Goal: Task Accomplishment & Management: Manage account settings

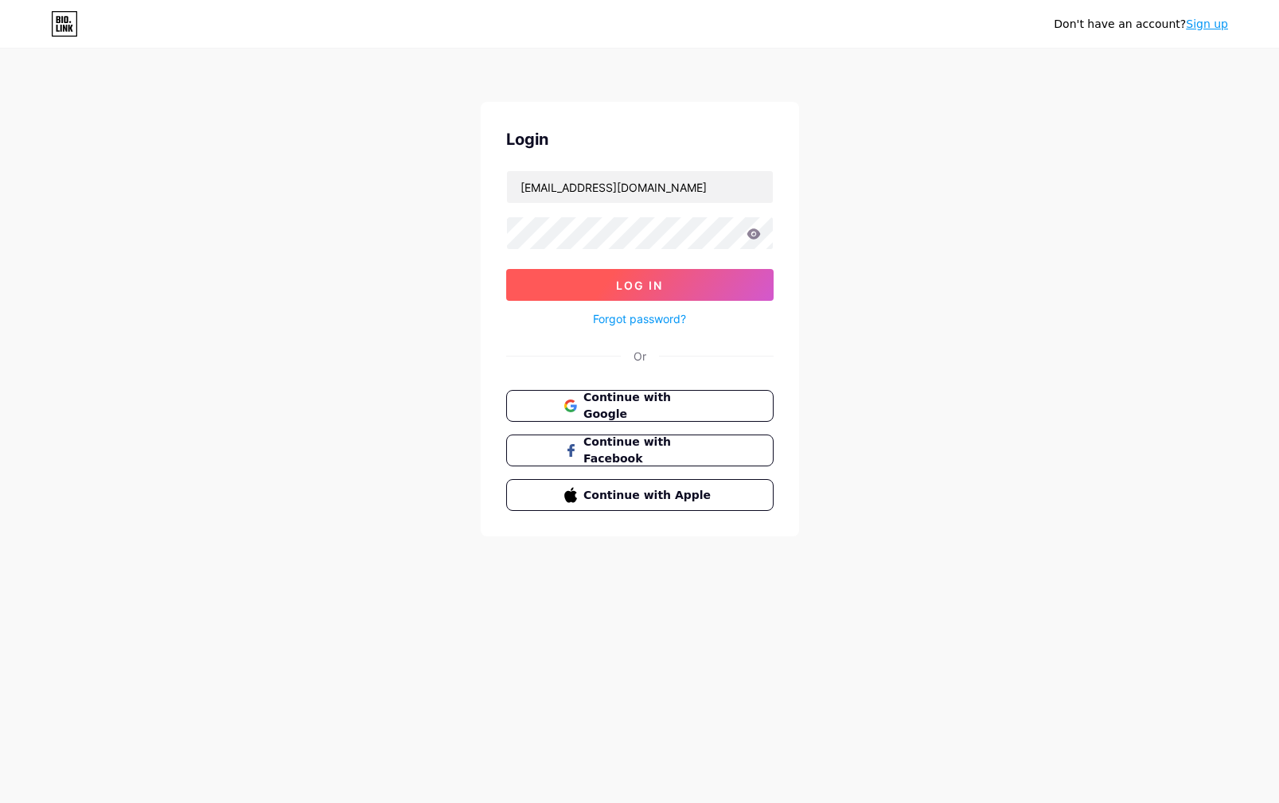
click at [646, 285] on span "Log In" at bounding box center [639, 286] width 47 height 14
click at [646, 284] on span "Log In" at bounding box center [639, 286] width 47 height 14
click at [630, 284] on span "Log In" at bounding box center [639, 286] width 47 height 14
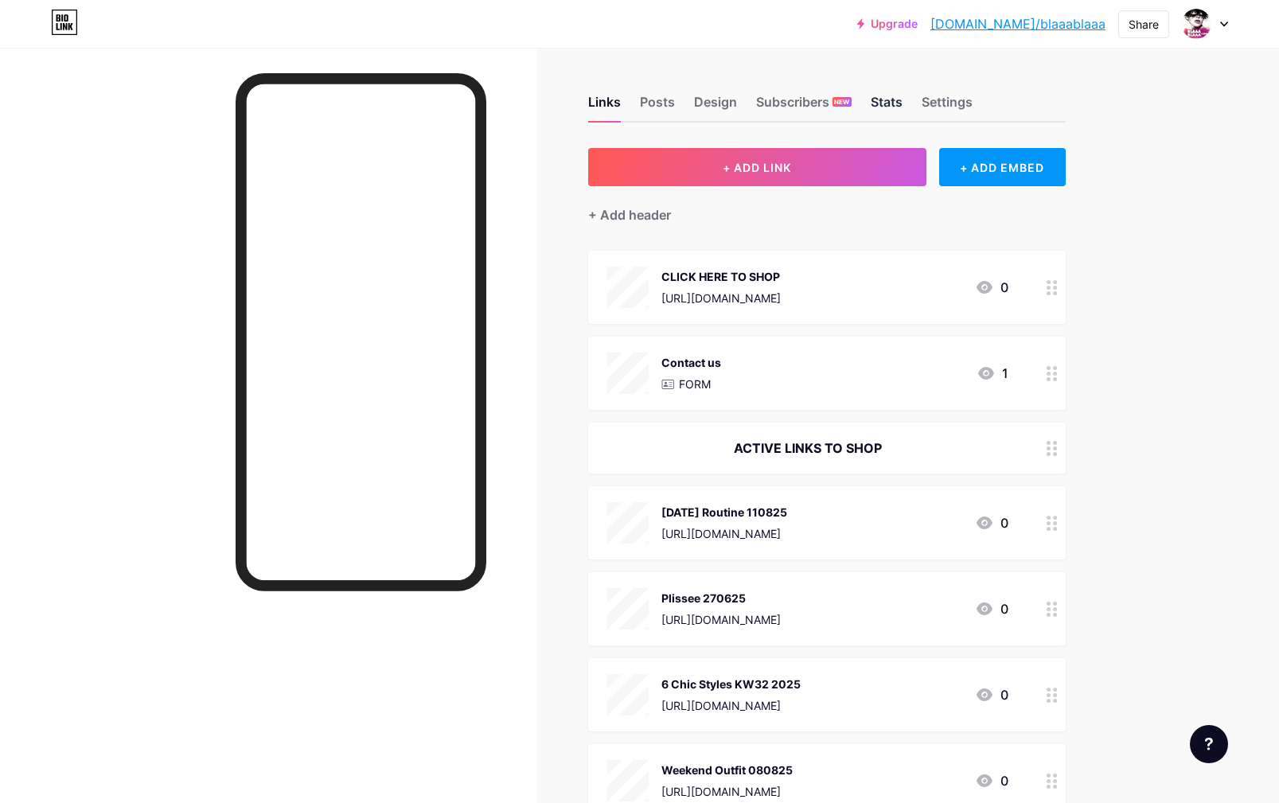
click at [888, 102] on div "Stats" at bounding box center [887, 106] width 32 height 29
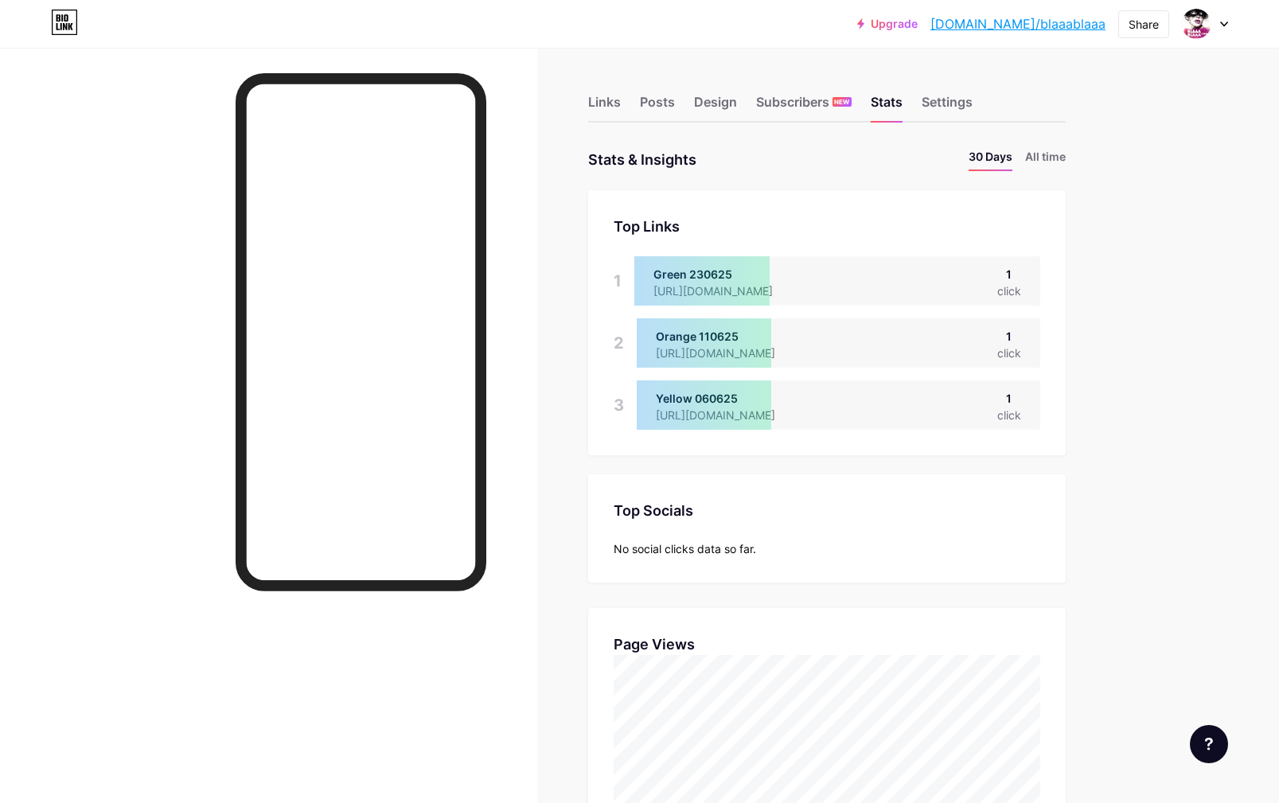
scroll to position [803, 1279]
click at [603, 102] on div "Links" at bounding box center [604, 106] width 33 height 29
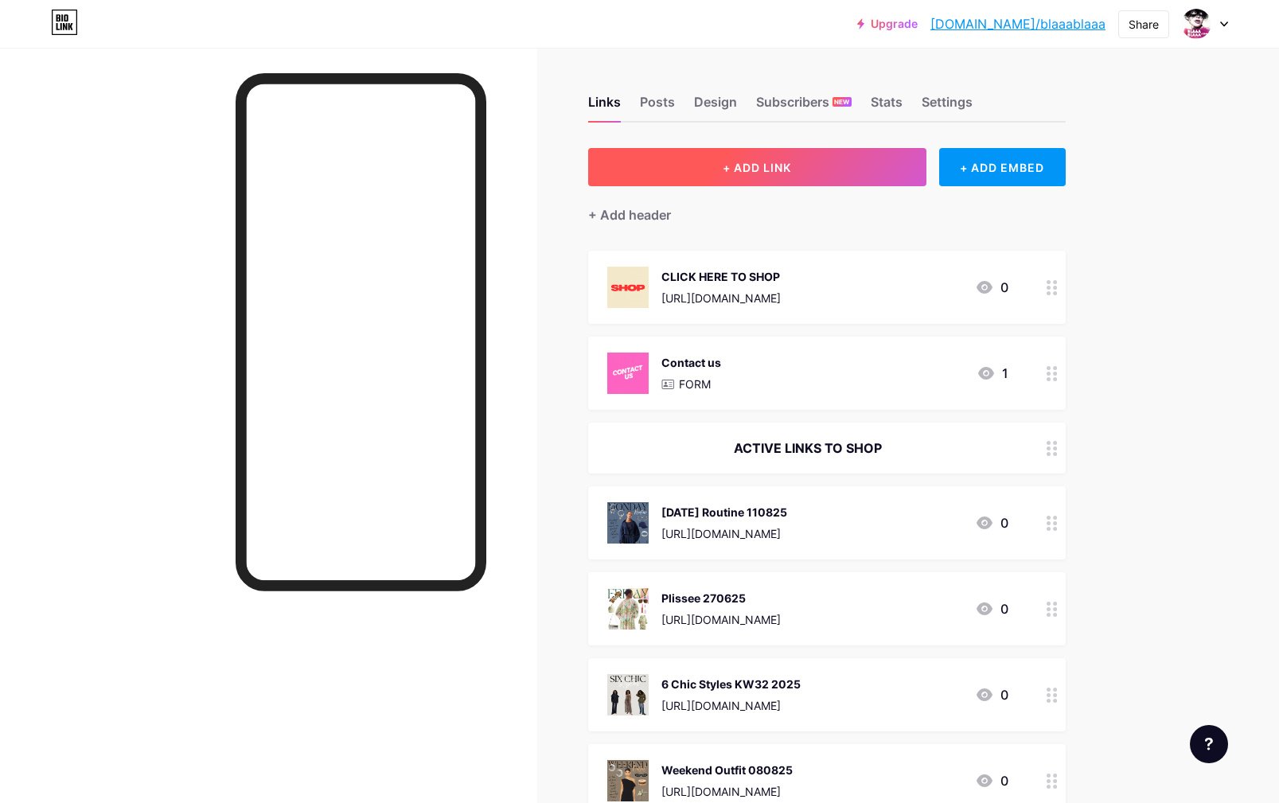
click at [752, 167] on span "+ ADD LINK" at bounding box center [757, 168] width 68 height 14
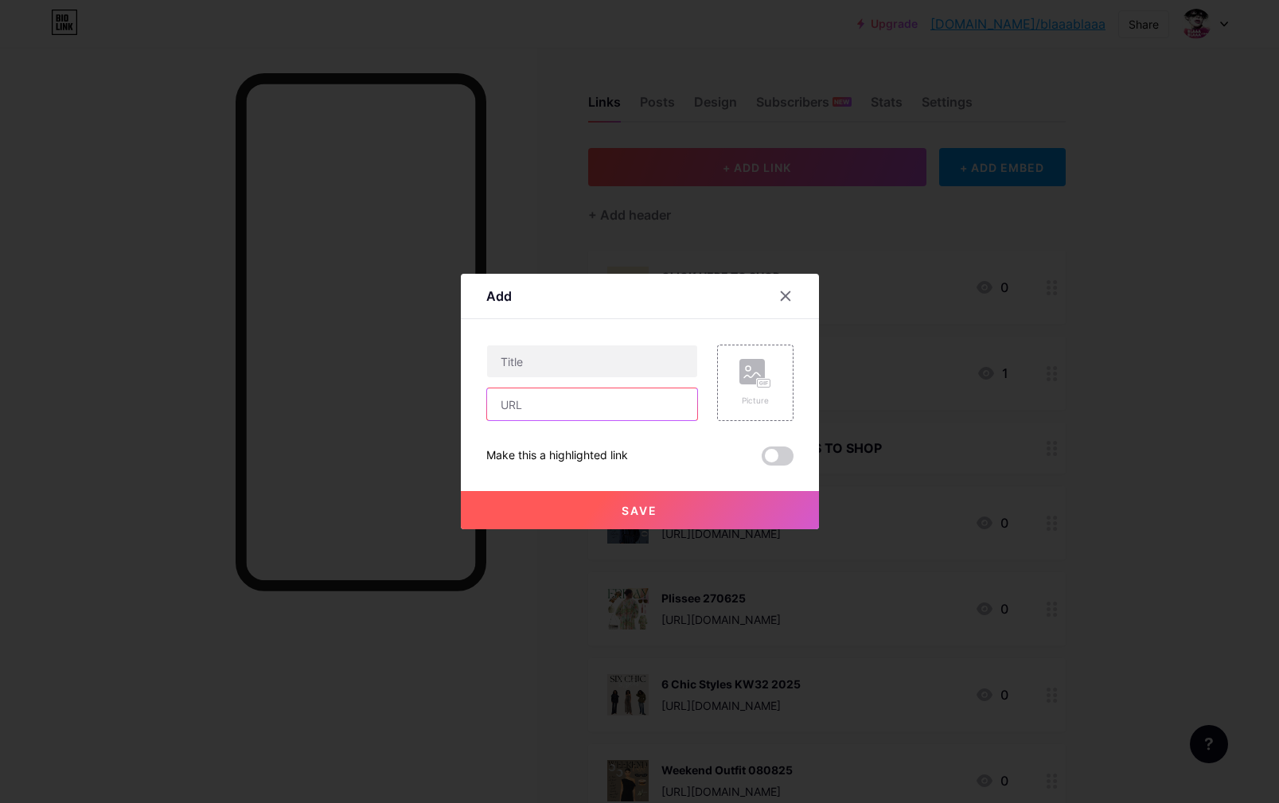
click at [566, 398] on input "text" at bounding box center [592, 404] width 210 height 32
paste input "[URL][DOMAIN_NAME]"
type input "[URL][DOMAIN_NAME]"
click at [540, 366] on input "text" at bounding box center [592, 361] width 210 height 32
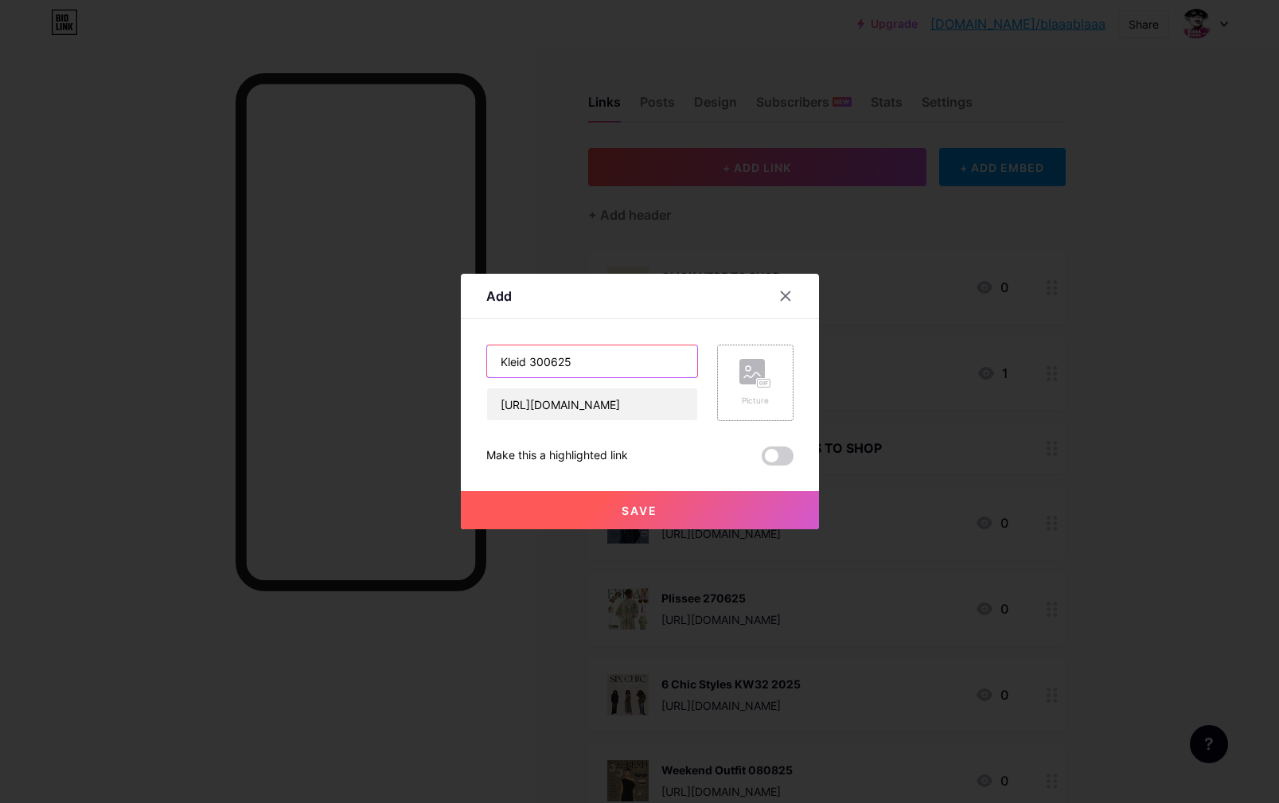
type input "Kleid 300625"
click at [754, 384] on rect at bounding box center [751, 371] width 25 height 25
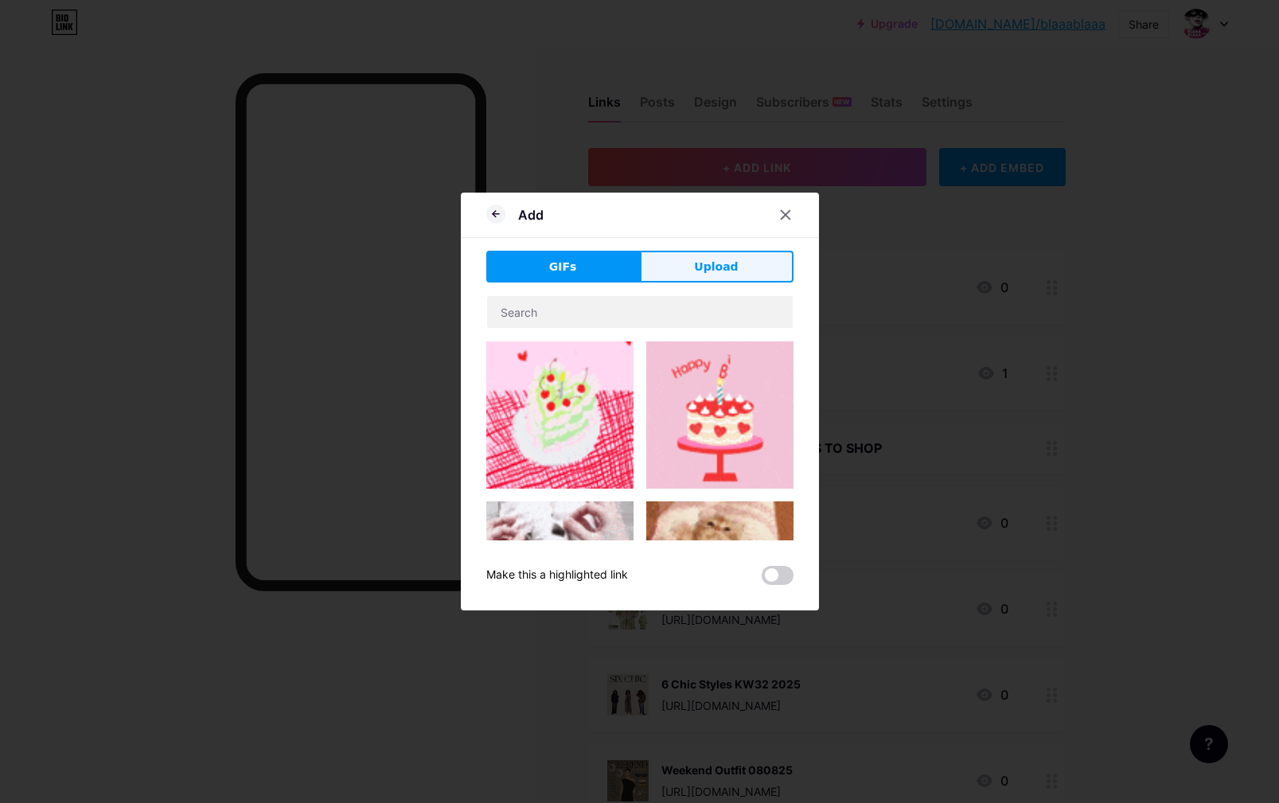
click at [724, 265] on span "Upload" at bounding box center [716, 267] width 44 height 17
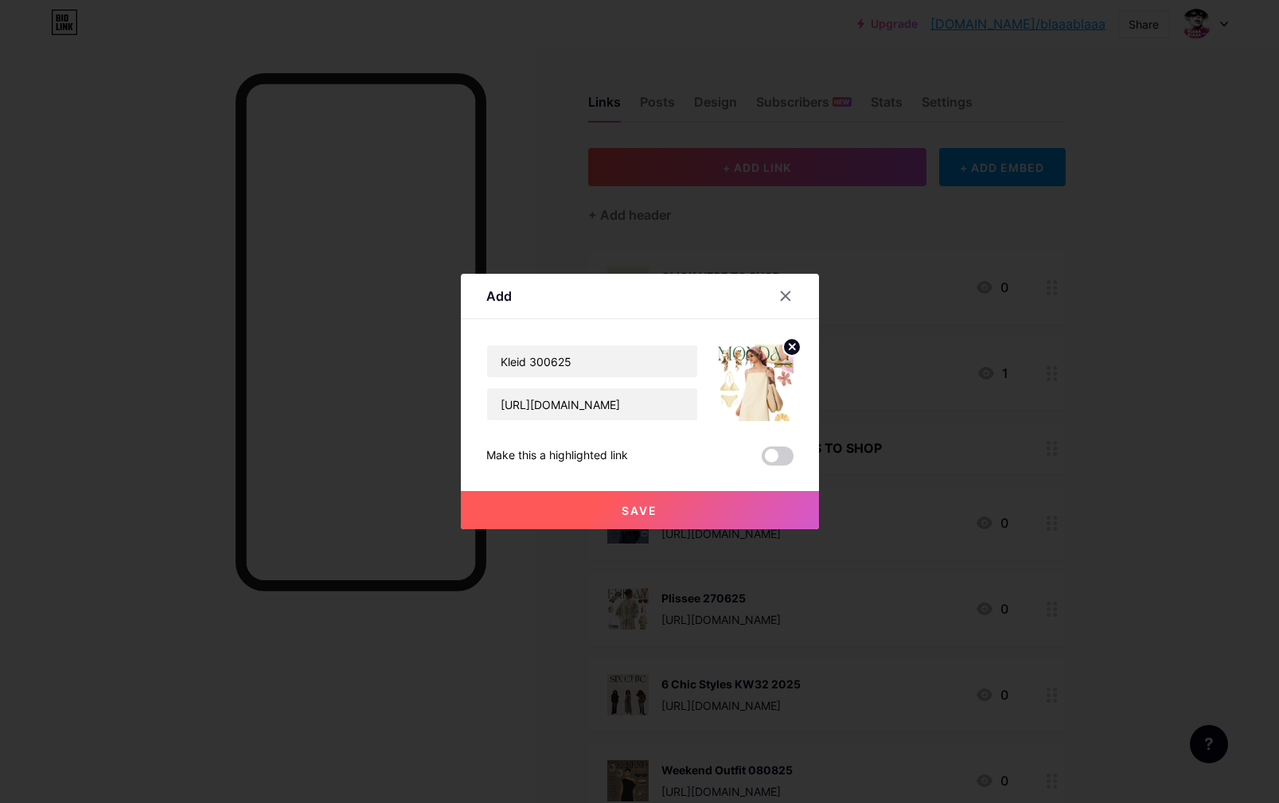
click at [648, 509] on span "Save" at bounding box center [640, 511] width 36 height 14
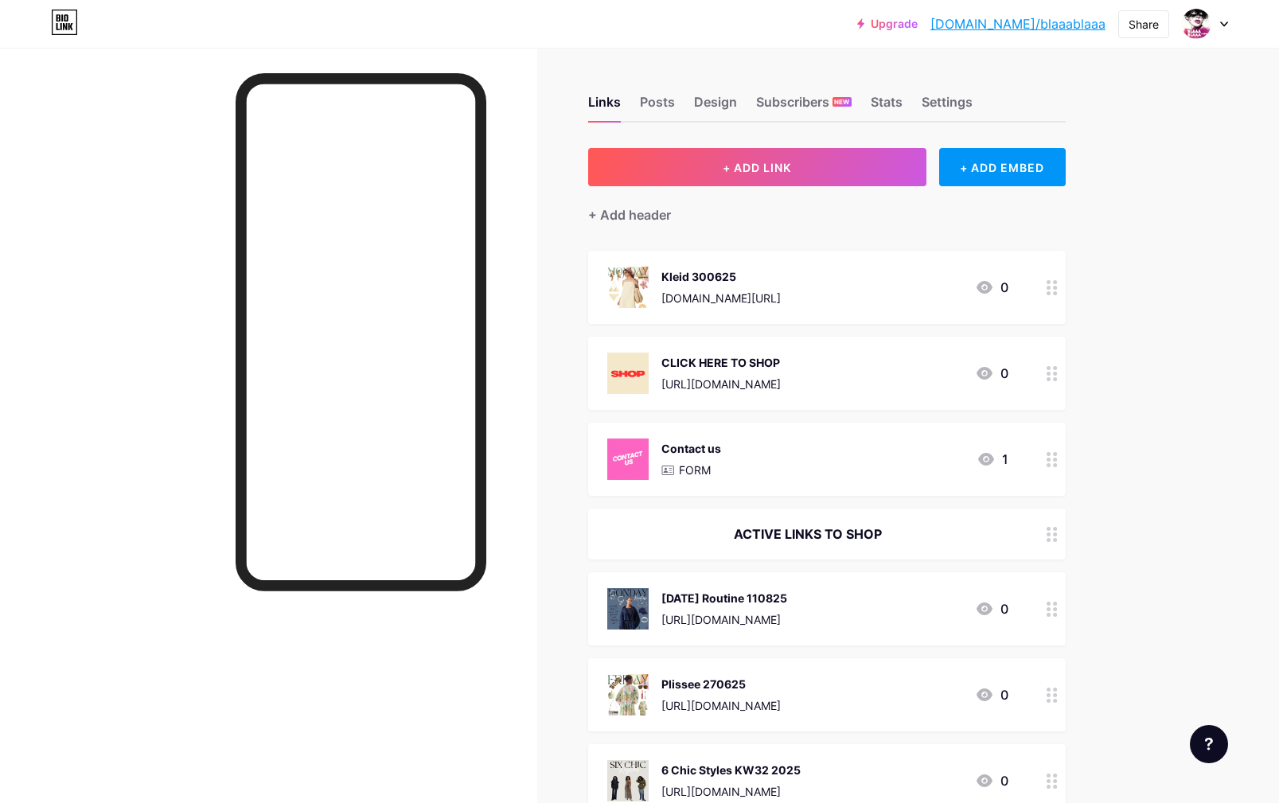
click at [700, 285] on div "Kleid 300625 [DOMAIN_NAME][URL]" at bounding box center [720, 287] width 119 height 41
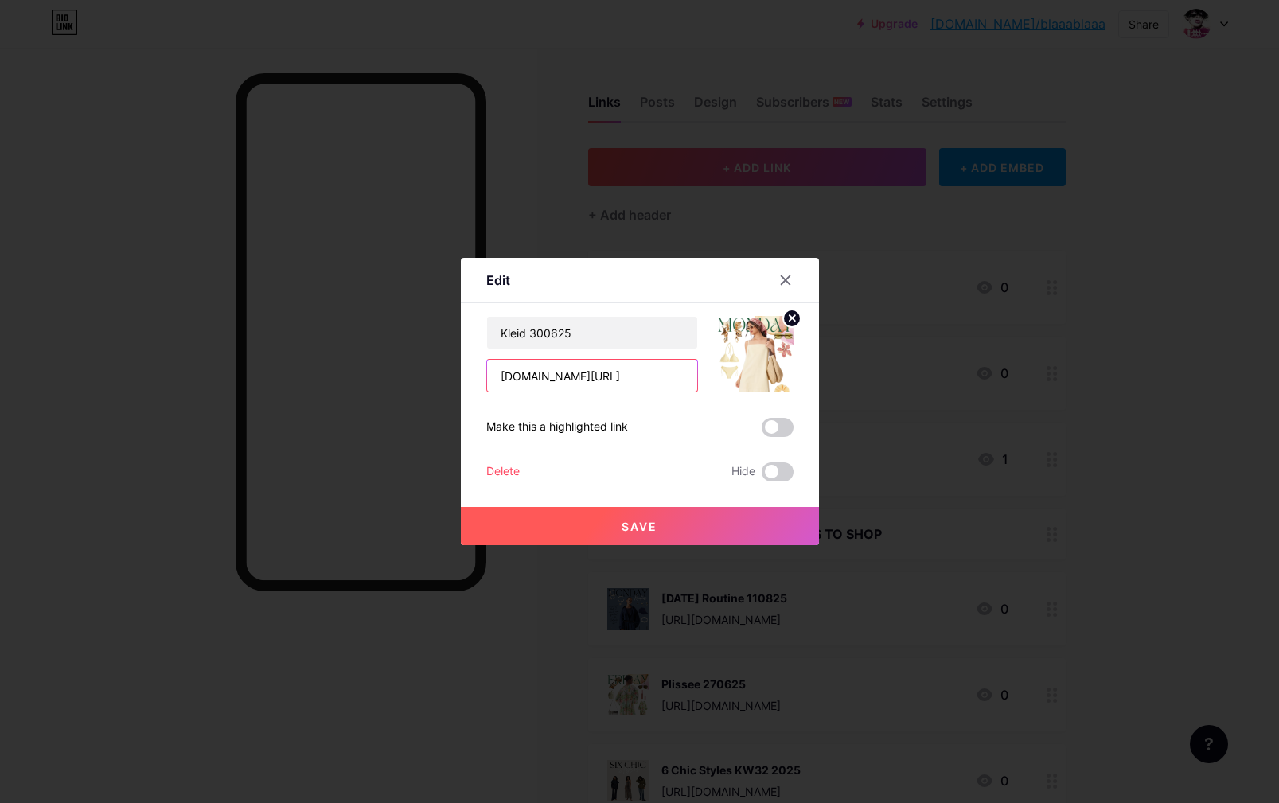
click at [561, 372] on input "[DOMAIN_NAME][URL]" at bounding box center [592, 376] width 210 height 32
paste input "[URL][DOMAIN_NAME]"
type input "[URL][DOMAIN_NAME]"
click at [626, 527] on span "Save" at bounding box center [640, 527] width 36 height 14
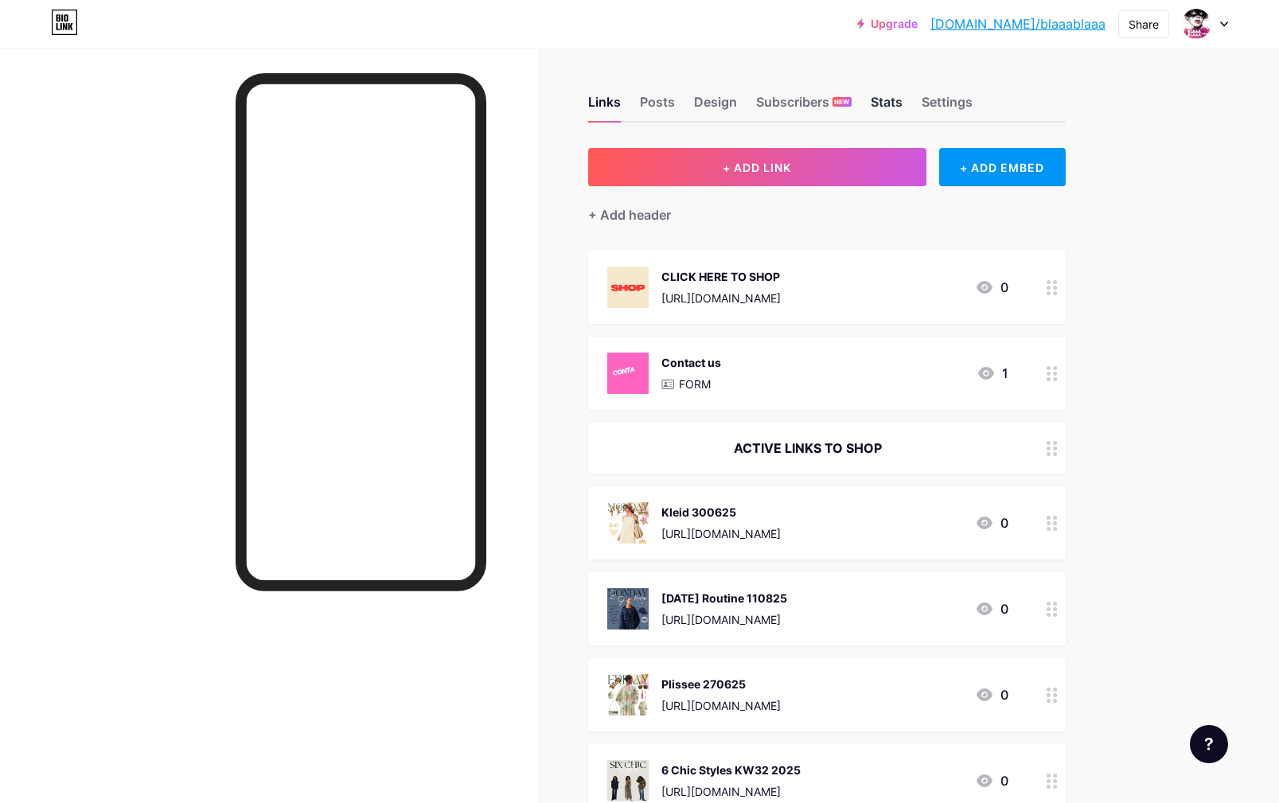
click at [891, 106] on div "Stats" at bounding box center [887, 106] width 32 height 29
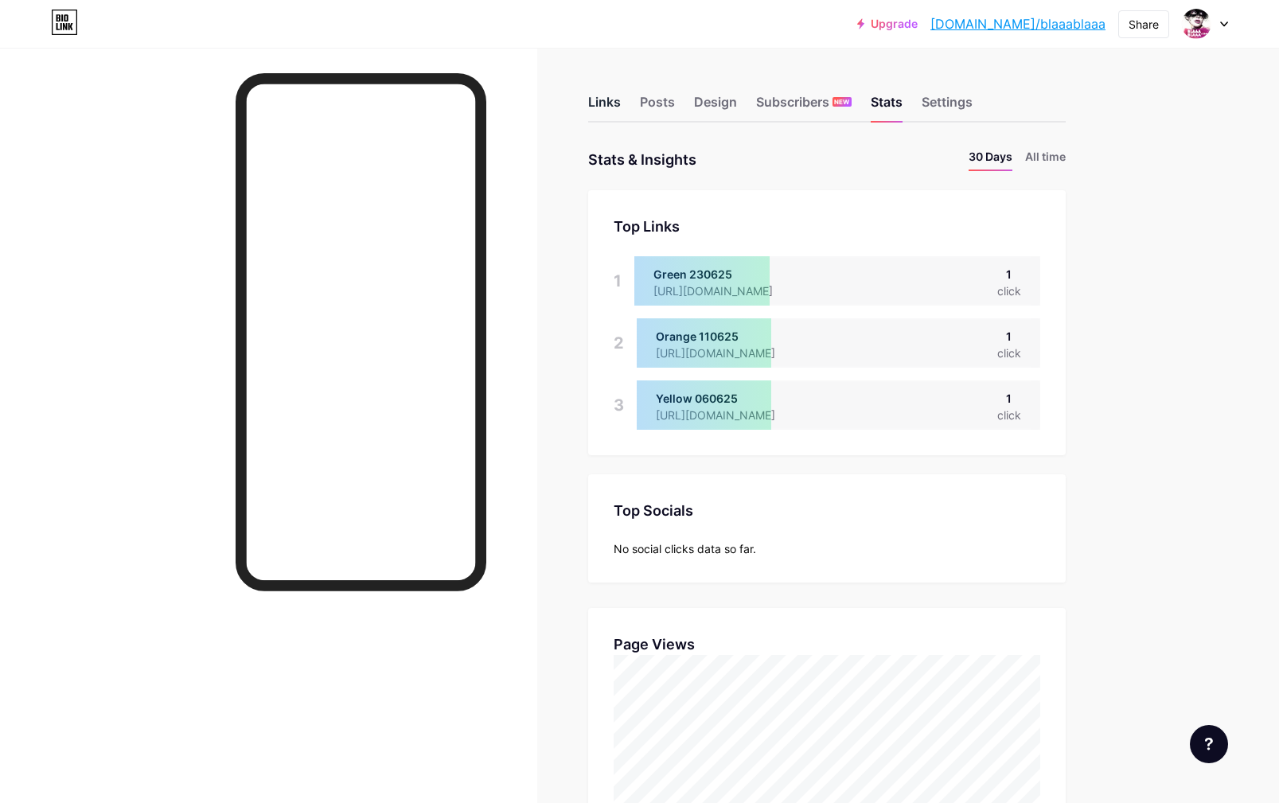
click at [602, 104] on div "Links" at bounding box center [604, 106] width 33 height 29
